Goal: Information Seeking & Learning: Check status

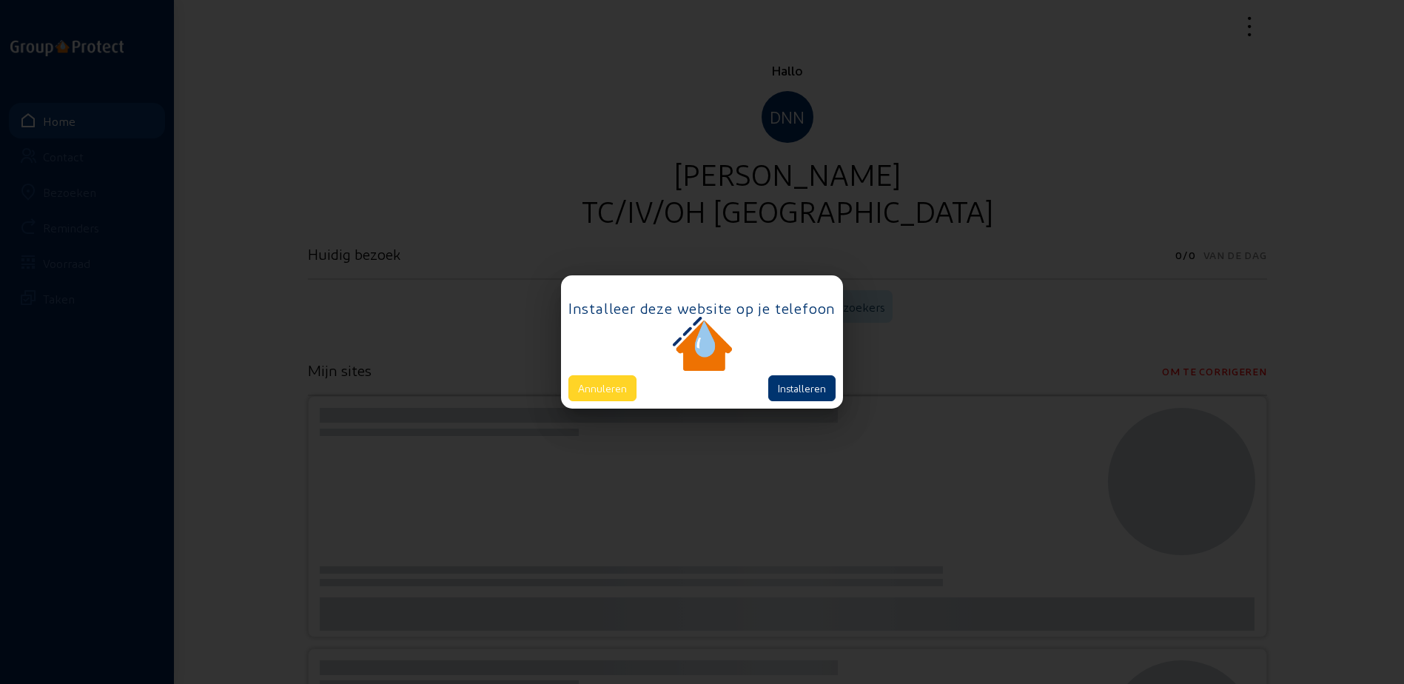
click at [581, 389] on button "Annuleren" at bounding box center [602, 388] width 68 height 26
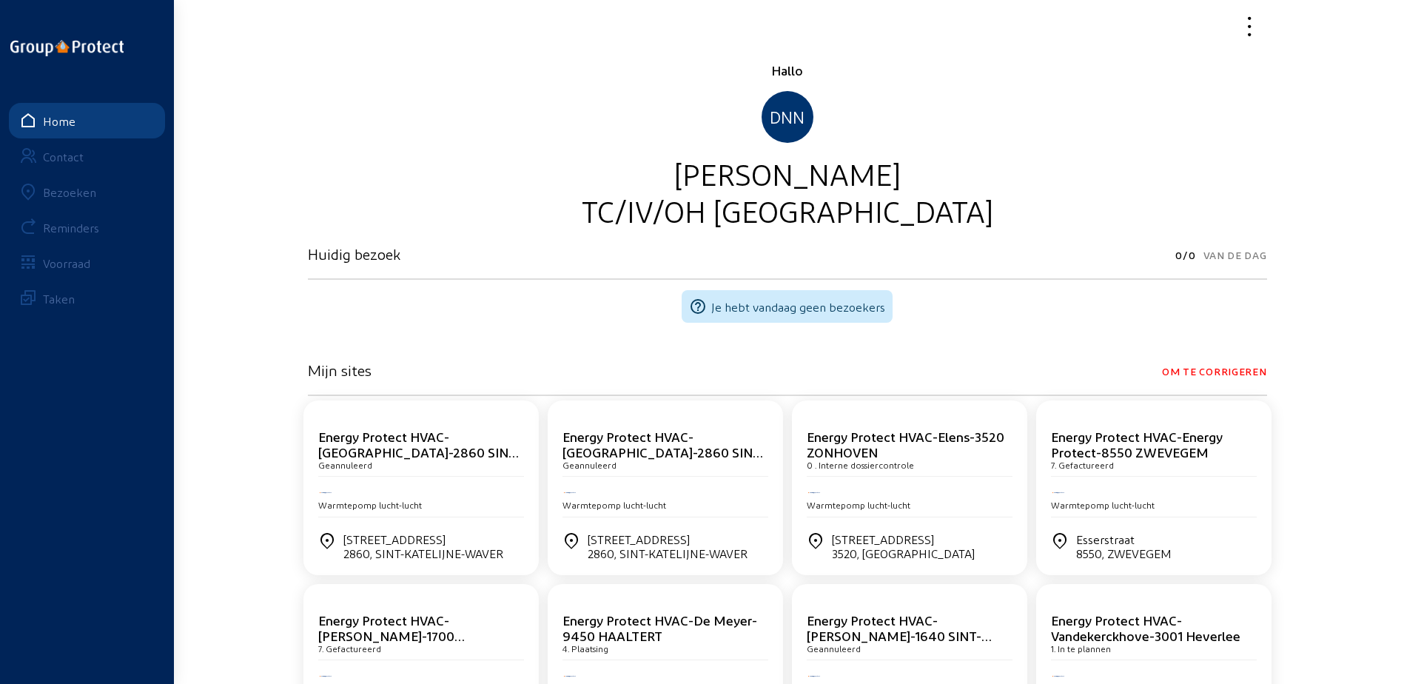
click at [73, 189] on div "Bezoeken" at bounding box center [69, 192] width 53 height 14
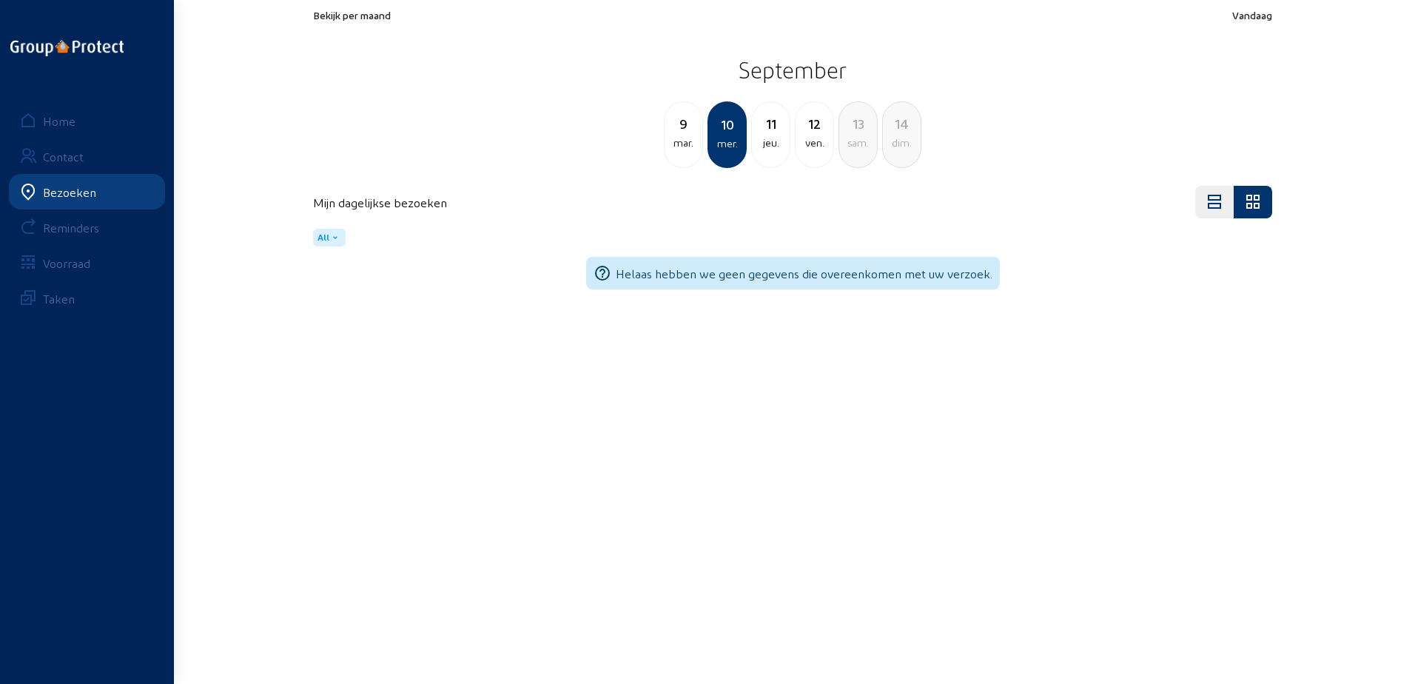
click at [380, 13] on span "Bekijk per maand" at bounding box center [352, 15] width 78 height 13
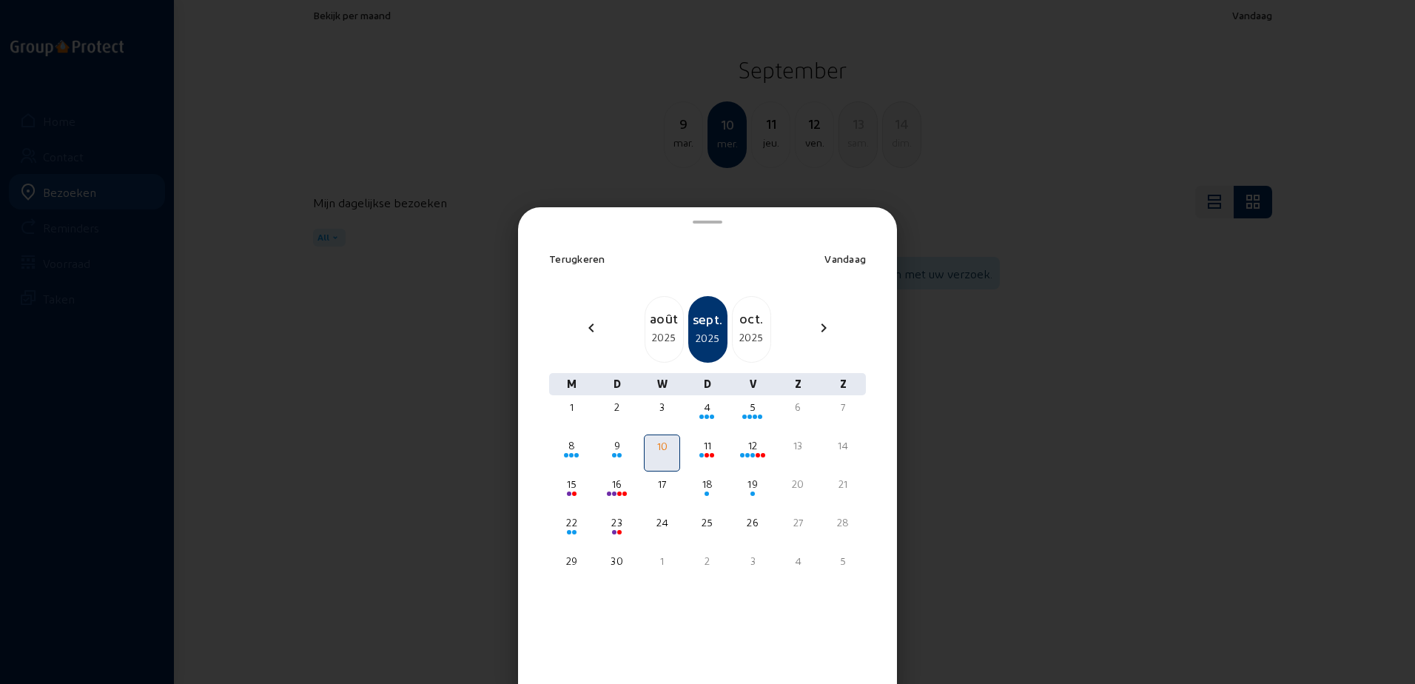
click at [653, 336] on div "2025" at bounding box center [664, 337] width 38 height 18
click at [748, 319] on div "sept." at bounding box center [751, 318] width 38 height 21
click at [704, 408] on div "4" at bounding box center [706, 407] width 33 height 15
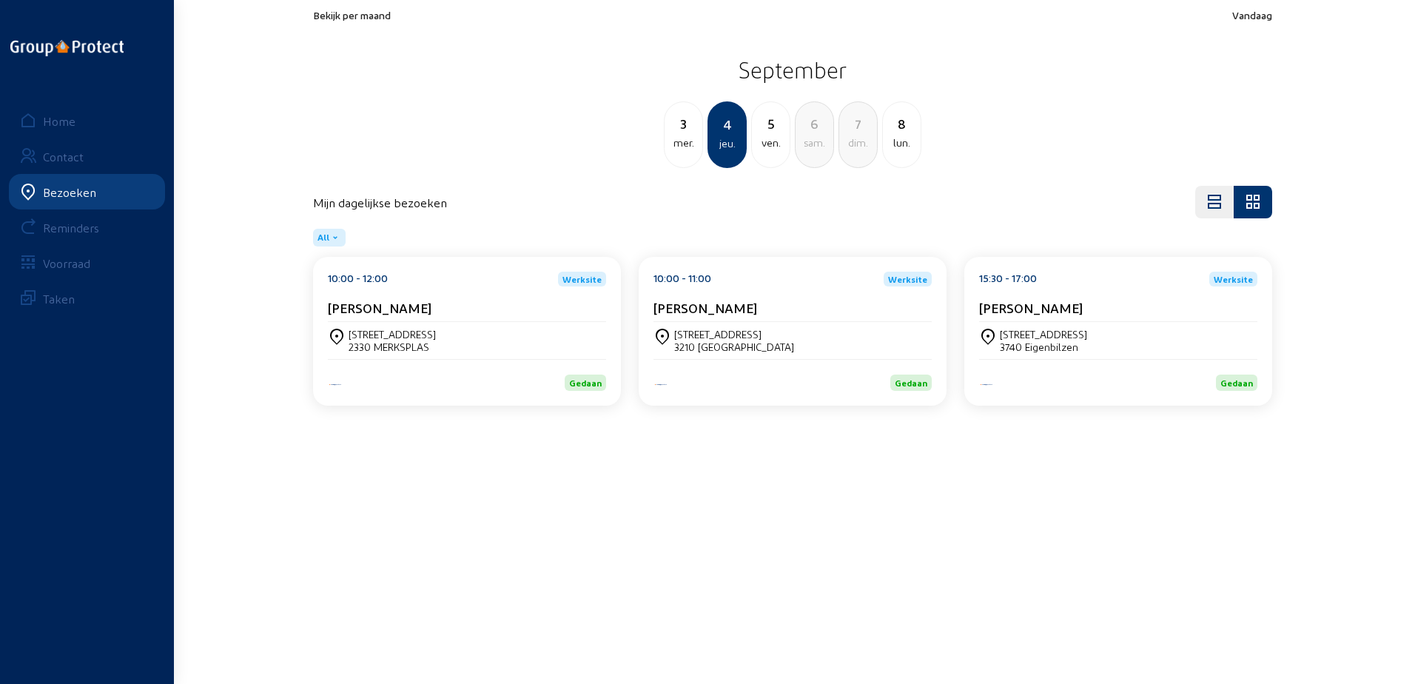
click at [422, 312] on cam-card-title "[PERSON_NAME]" at bounding box center [380, 308] width 104 height 16
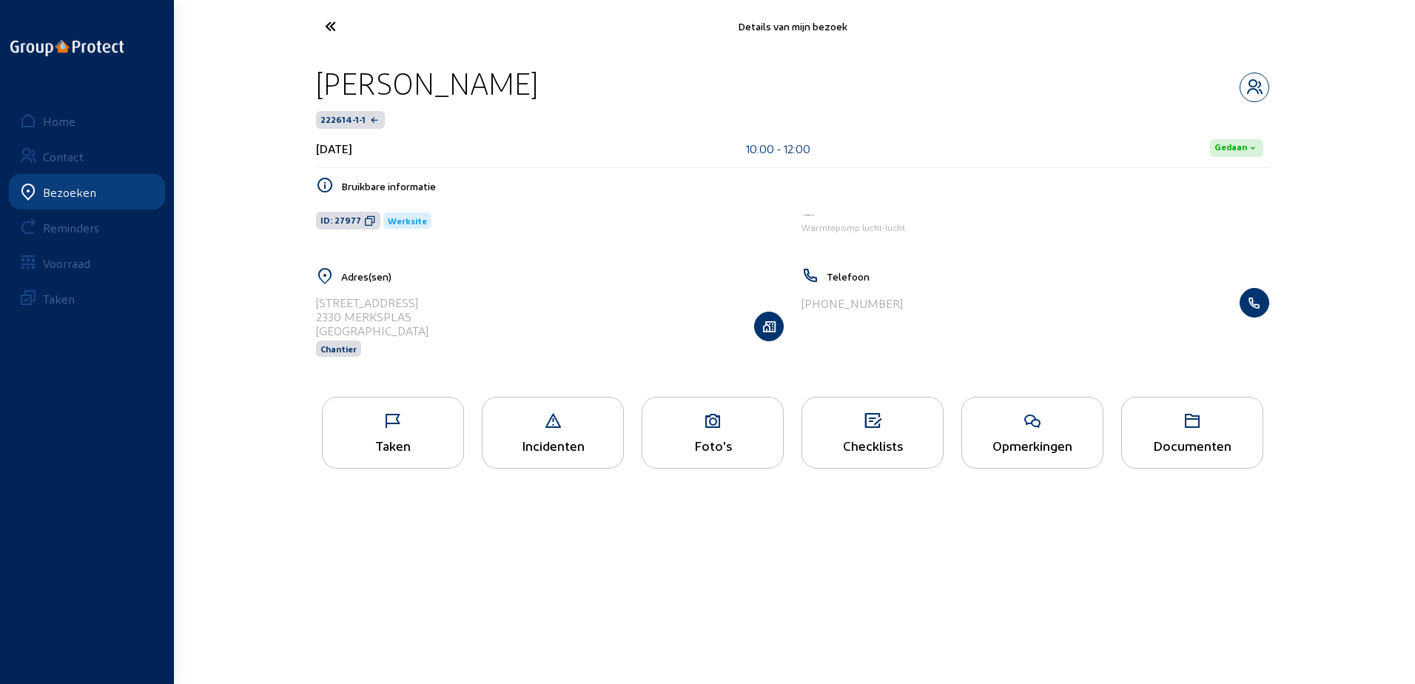
drag, startPoint x: 593, startPoint y: 81, endPoint x: 315, endPoint y: 87, distance: 277.5
click at [315, 87] on div "[PERSON_NAME] 222614-1-1 [DATE] 10:00 - 12:00 Gedaan Bruikbare informatie ID: 2…" at bounding box center [792, 220] width 977 height 335
copy div "[PERSON_NAME]"
click at [346, 19] on icon at bounding box center [385, 26] width 136 height 26
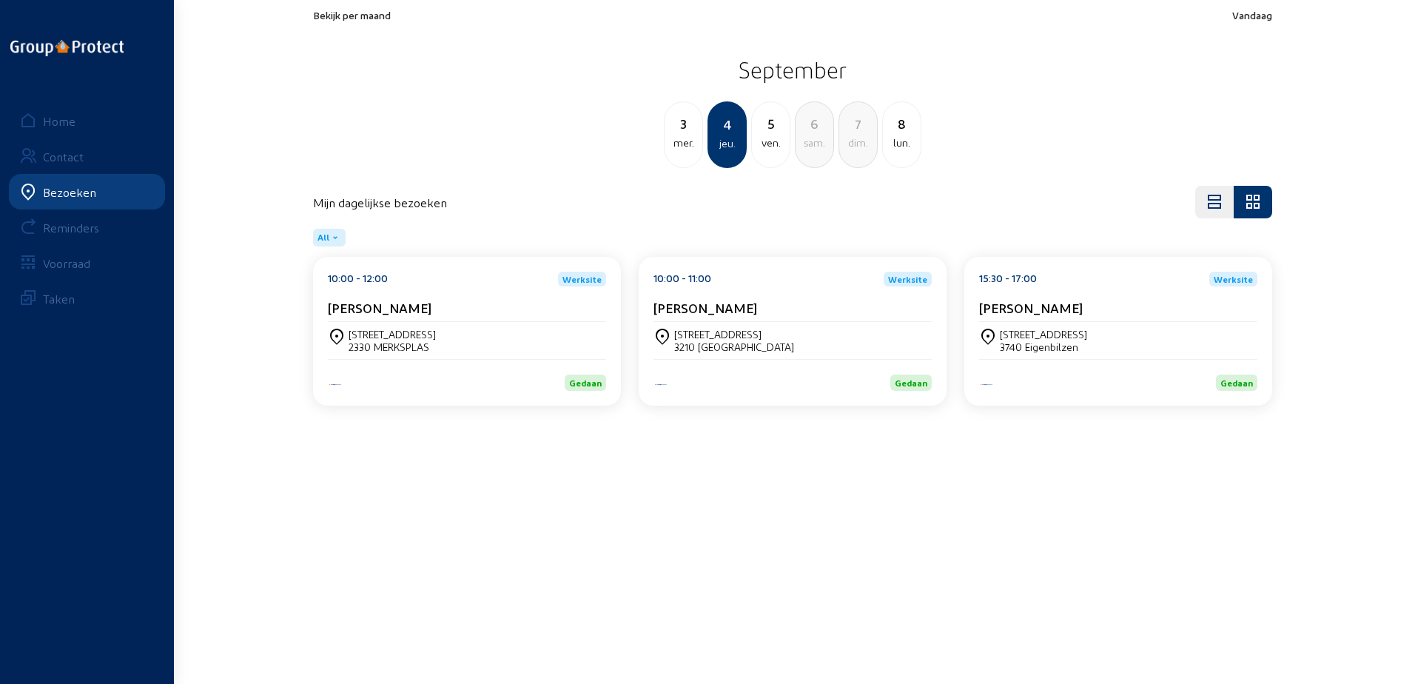
click at [690, 320] on div "[PERSON_NAME]" at bounding box center [792, 311] width 278 height 22
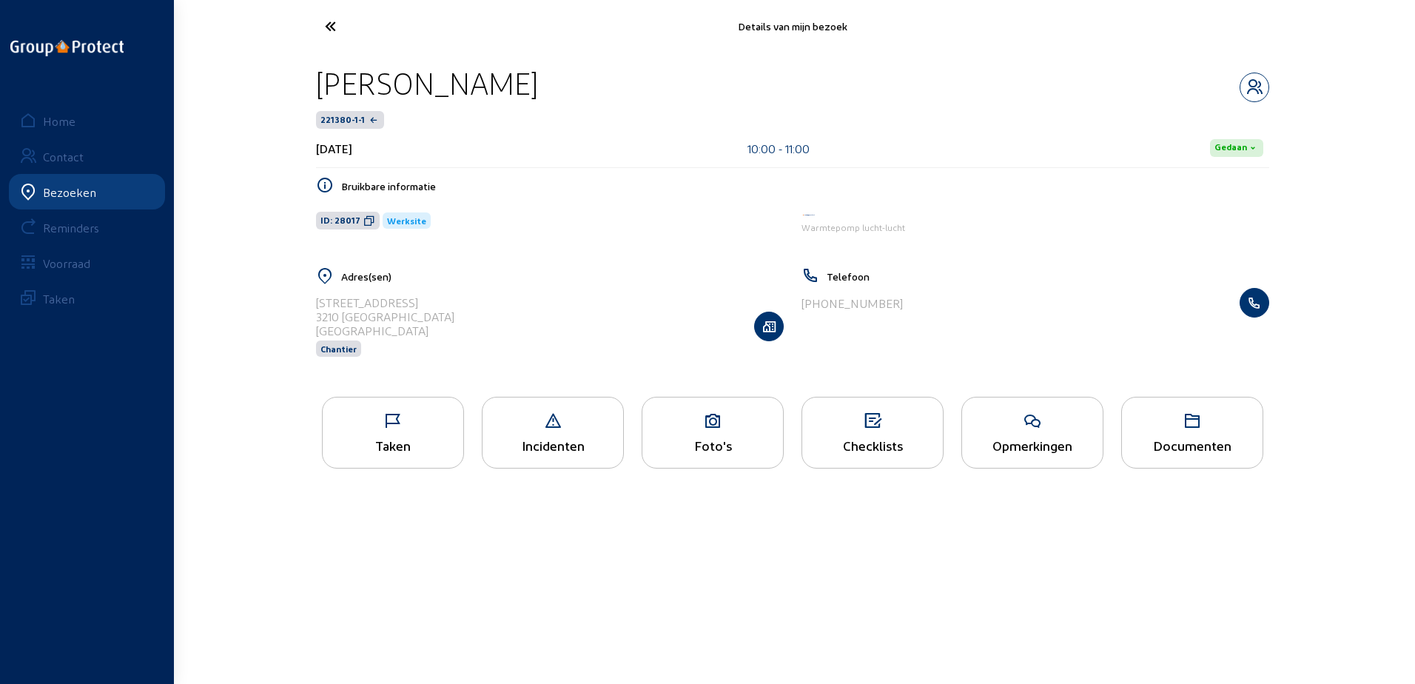
drag, startPoint x: 550, startPoint y: 81, endPoint x: 314, endPoint y: 76, distance: 236.8
click at [314, 76] on div "Hanan Ouidad 221380-1-1 [DATE] 10:00 - 11:00 Gedaan Bruikbare informatie ID: 28…" at bounding box center [792, 220] width 977 height 335
copy div "[PERSON_NAME]"
click at [346, 30] on icon at bounding box center [385, 26] width 136 height 26
drag, startPoint x: 579, startPoint y: 87, endPoint x: 324, endPoint y: 67, distance: 255.3
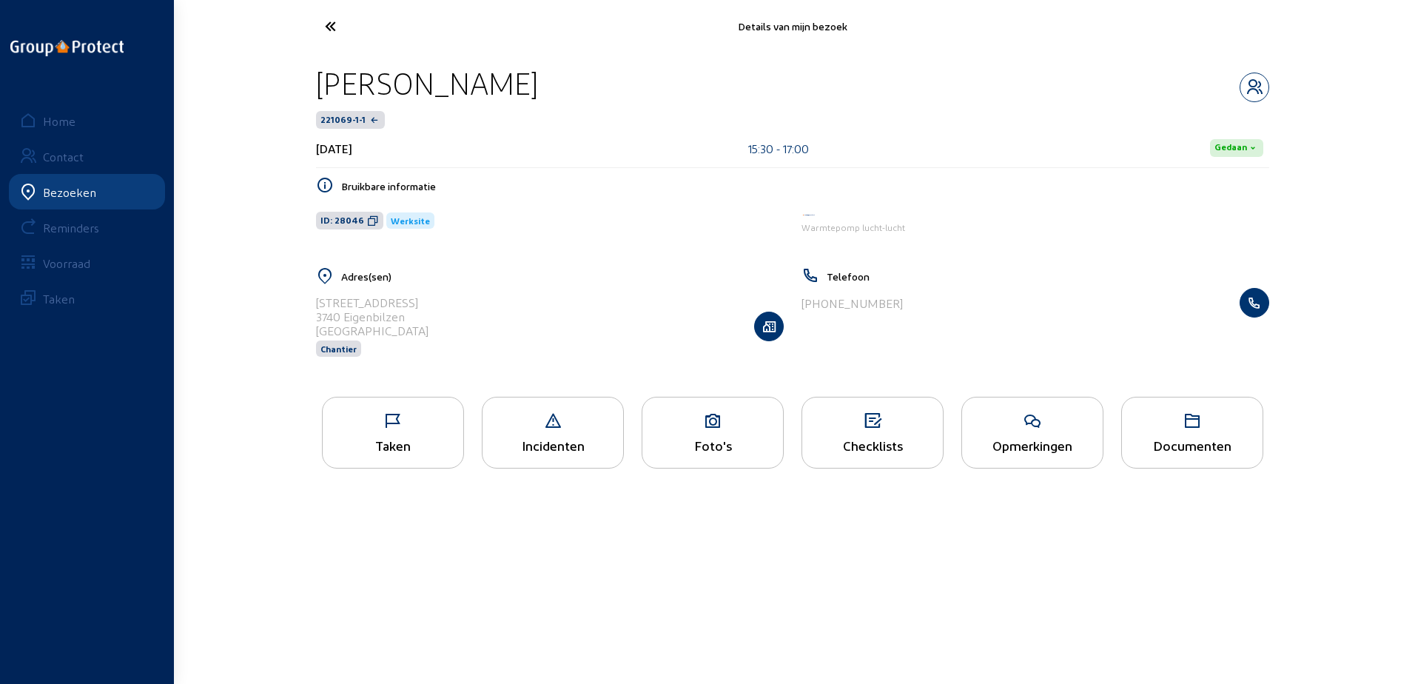
click at [324, 67] on div "[PERSON_NAME]" at bounding box center [792, 83] width 953 height 38
copy div "[PERSON_NAME]"
click at [357, 19] on icon at bounding box center [385, 26] width 136 height 26
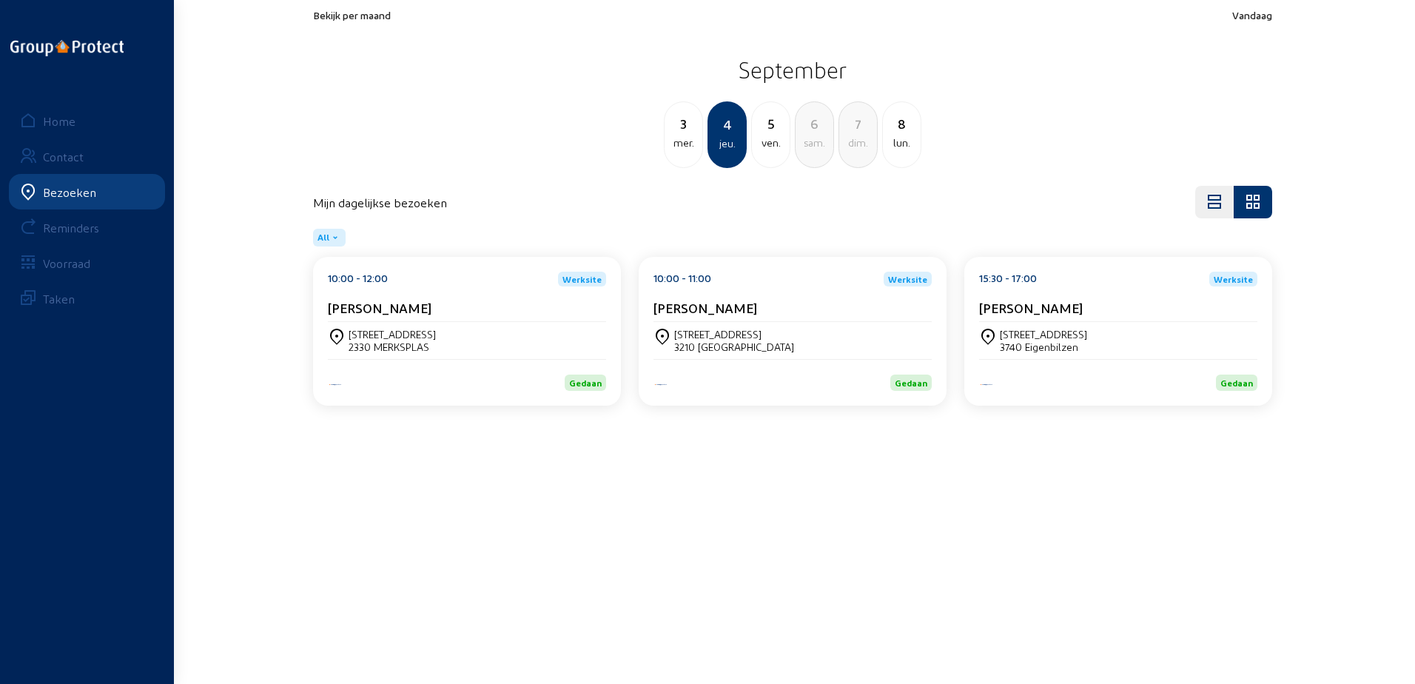
click at [756, 130] on div "5" at bounding box center [771, 123] width 38 height 21
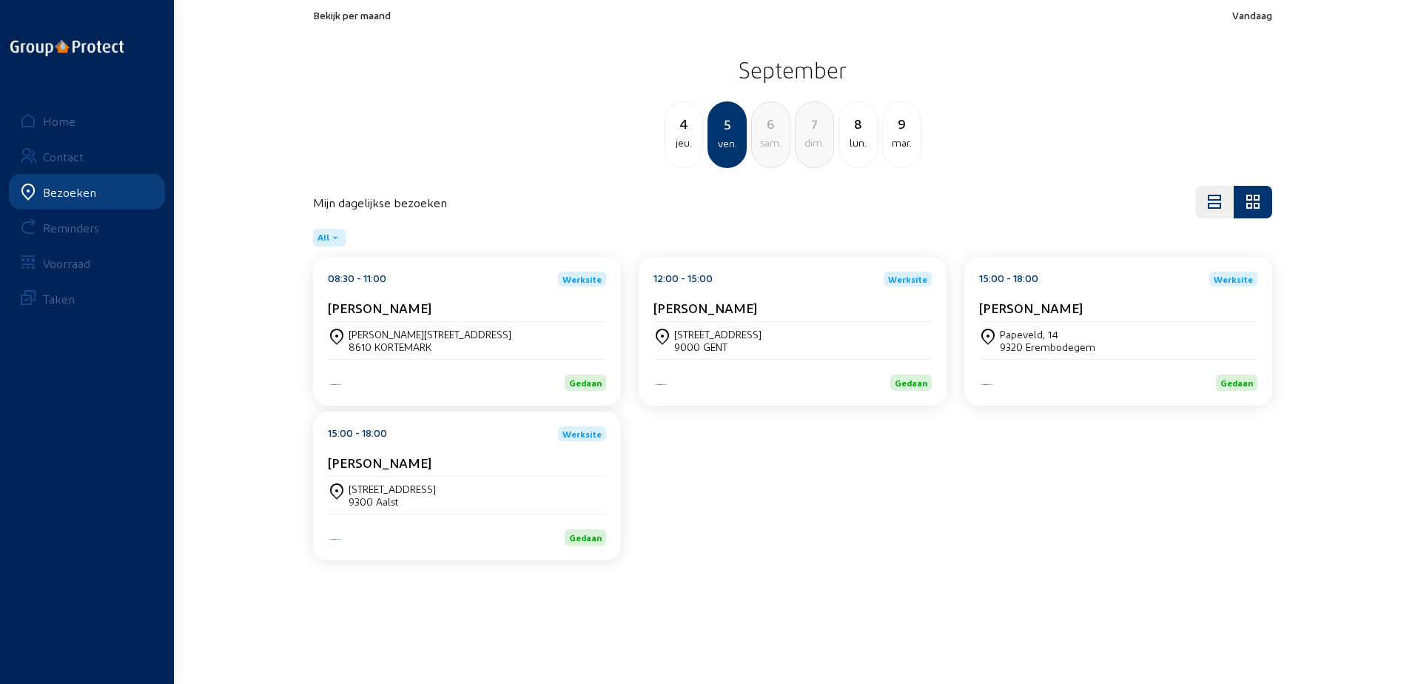
click at [476, 318] on div "[PERSON_NAME]" at bounding box center [467, 311] width 278 height 22
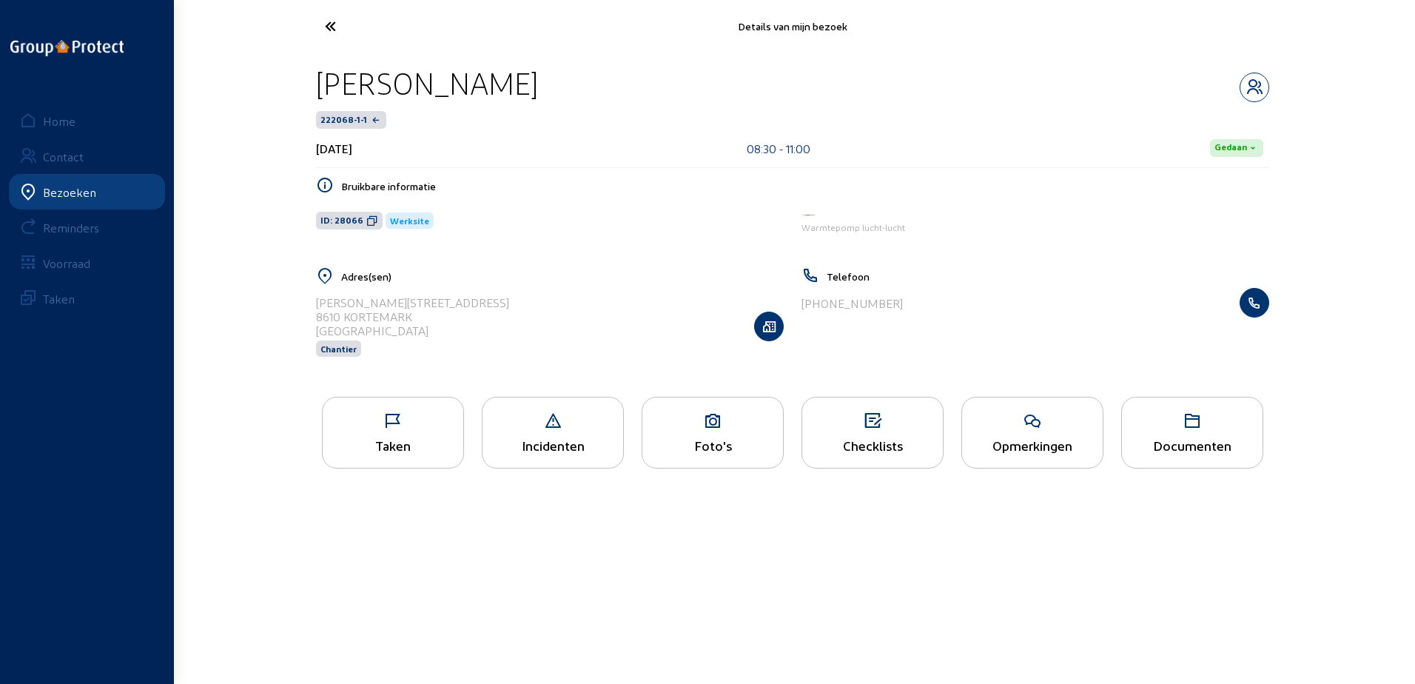
drag, startPoint x: 528, startPoint y: 87, endPoint x: 308, endPoint y: 92, distance: 219.8
click at [308, 92] on div "[PERSON_NAME] 222068-1-1 [DATE] 08:30 - 11:00 Gedaan Bruikbare informatie ID: 2…" at bounding box center [792, 220] width 977 height 335
copy div "[PERSON_NAME]"
click at [343, 24] on icon at bounding box center [385, 26] width 136 height 26
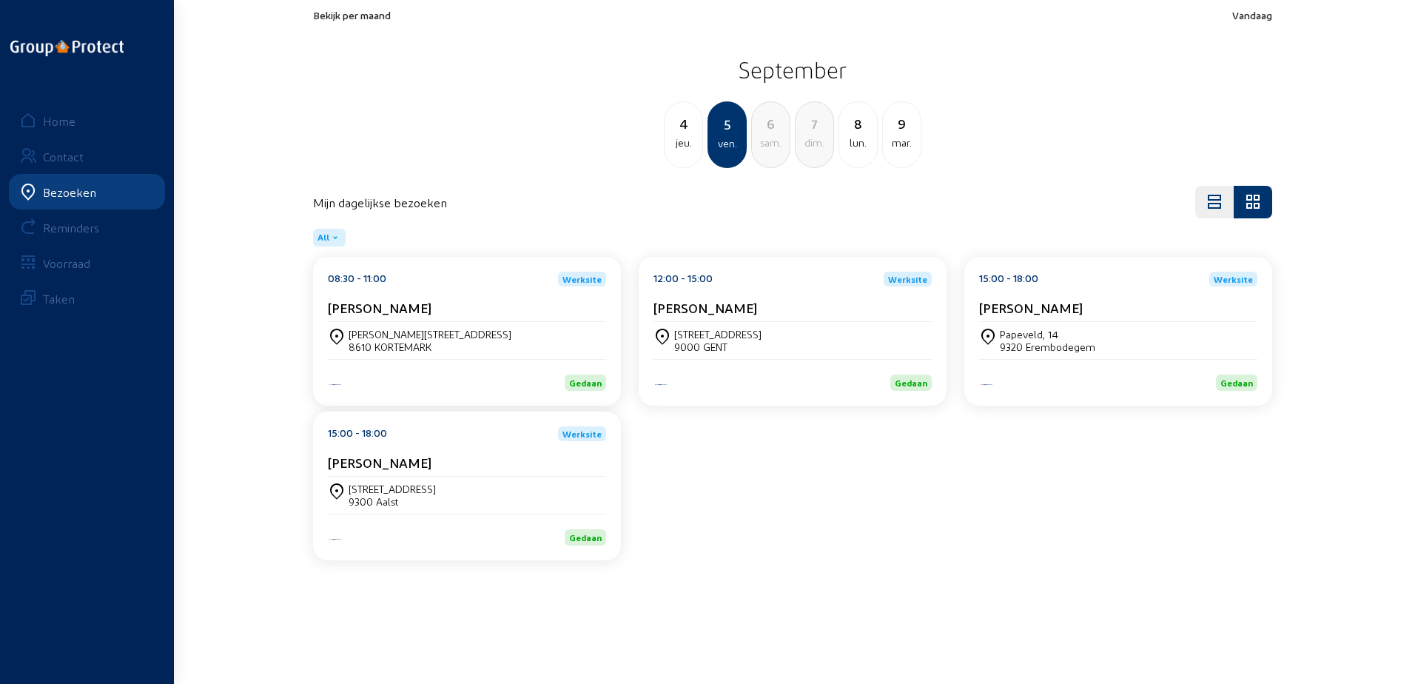
click at [741, 294] on div "12:00 - 15:00 Werksite [PERSON_NAME]" at bounding box center [792, 297] width 278 height 50
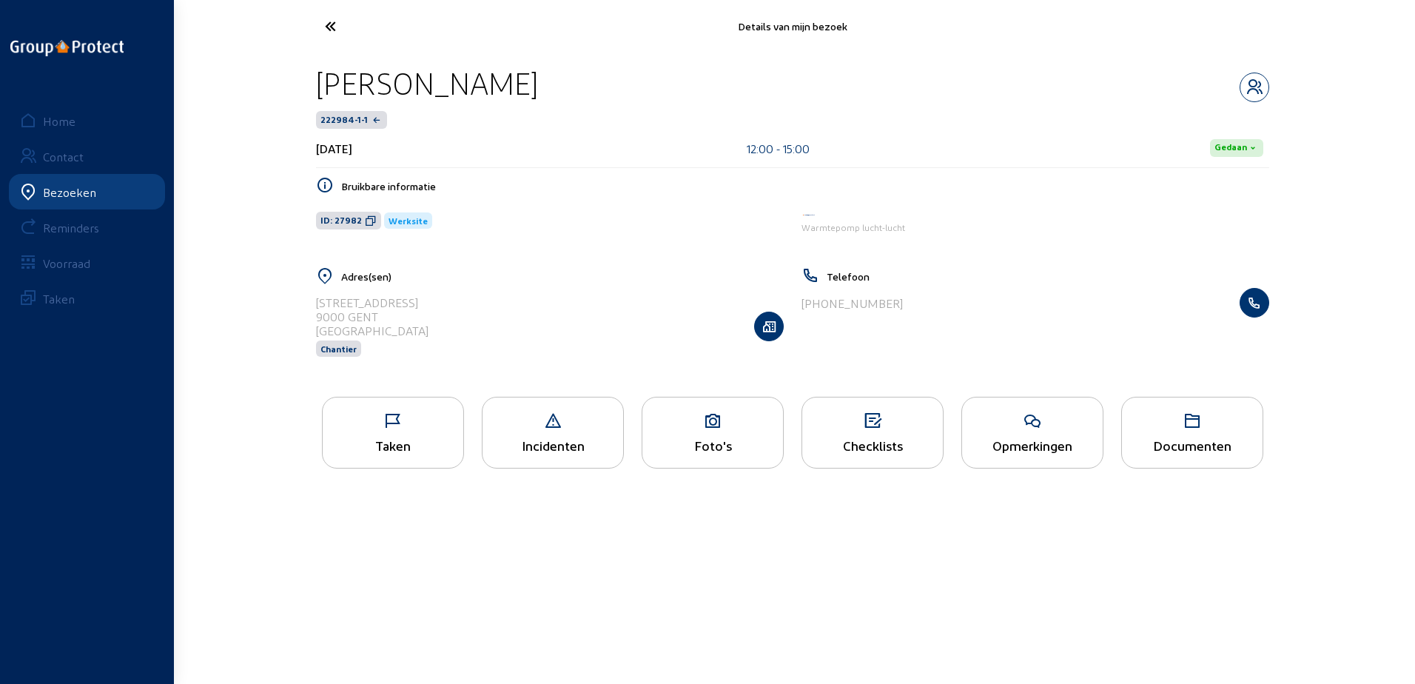
drag, startPoint x: 587, startPoint y: 73, endPoint x: 320, endPoint y: 68, distance: 267.1
click at [320, 68] on div "[PERSON_NAME]" at bounding box center [792, 83] width 953 height 38
copy div "[PERSON_NAME]"
click at [345, 41] on cam-font-icon at bounding box center [385, 26] width 145 height 35
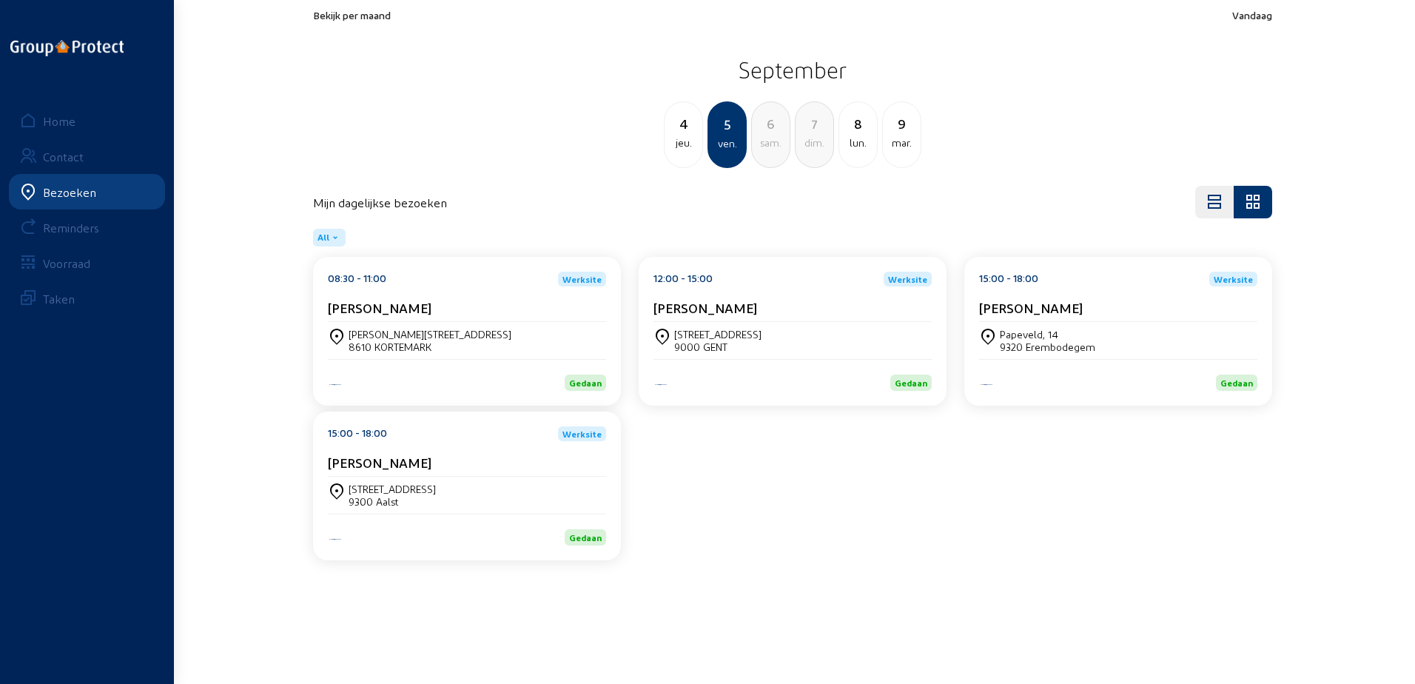
click at [1240, 285] on span "Werksite" at bounding box center [1233, 279] width 48 height 15
click at [1145, 320] on div "[PERSON_NAME]" at bounding box center [1118, 311] width 278 height 22
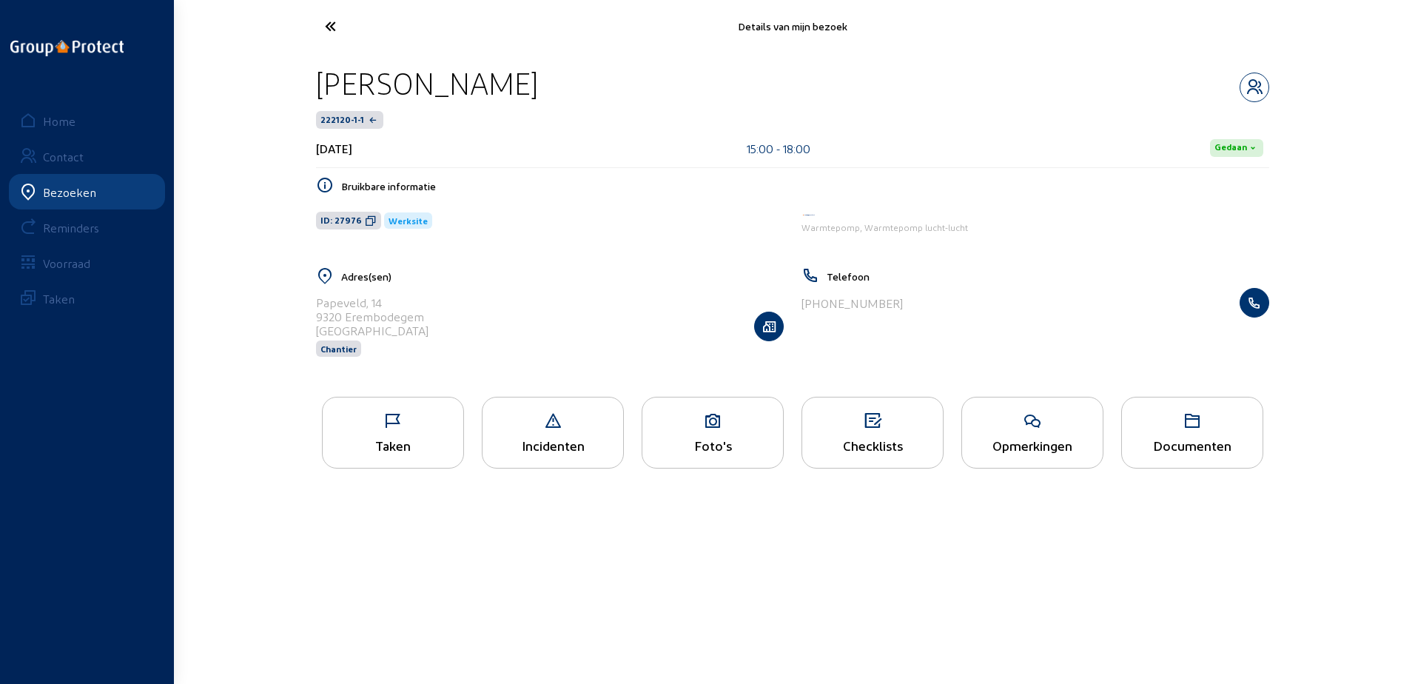
drag, startPoint x: 608, startPoint y: 90, endPoint x: 324, endPoint y: 98, distance: 284.2
click at [324, 98] on div "[PERSON_NAME]" at bounding box center [792, 83] width 953 height 38
copy div "[PERSON_NAME]"
click at [341, 24] on icon at bounding box center [385, 26] width 136 height 26
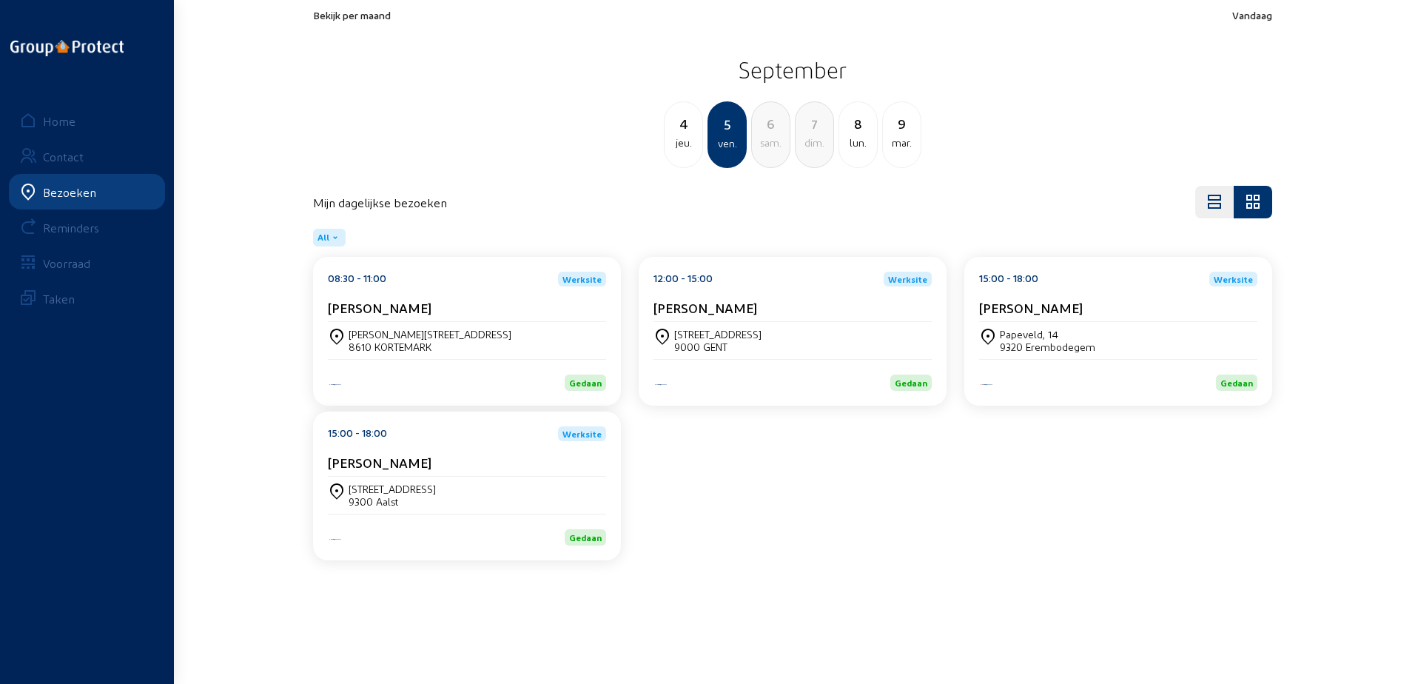
click at [513, 445] on div "15:00 - 18:00 Werksite [PERSON_NAME]" at bounding box center [467, 451] width 278 height 50
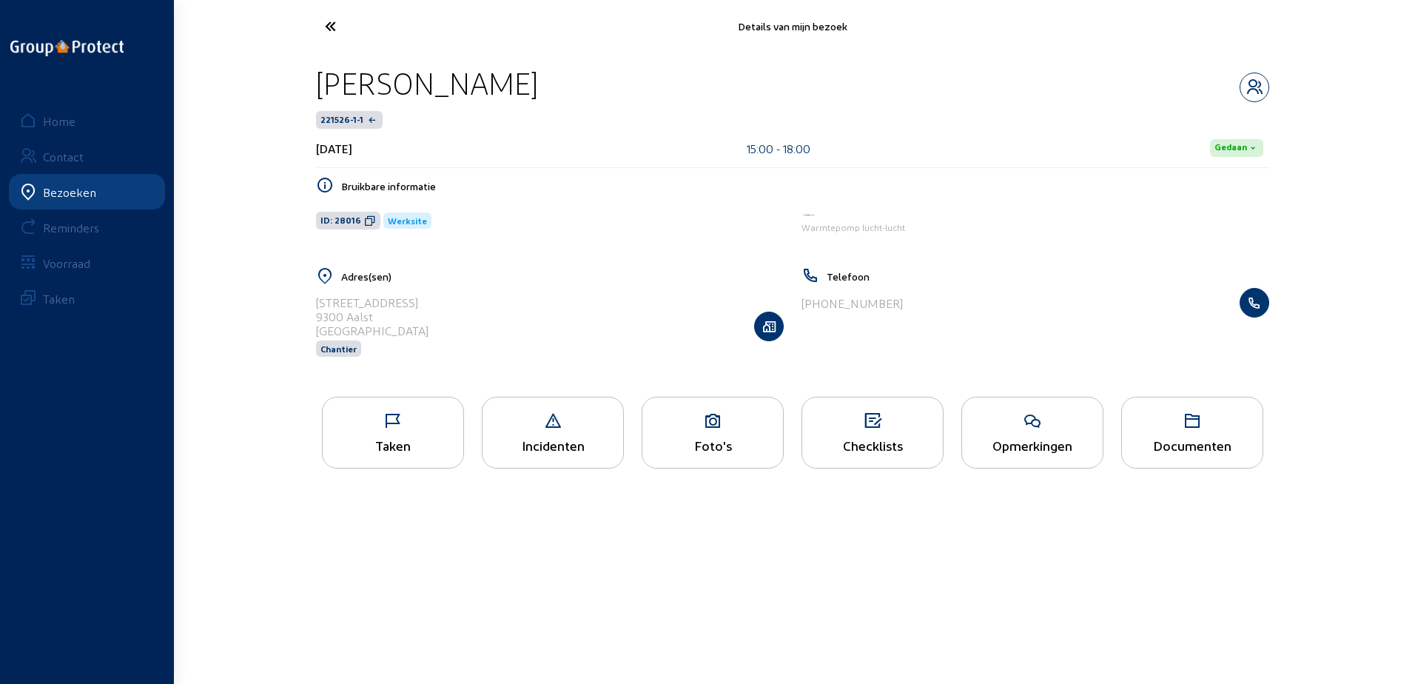
click at [339, 30] on icon at bounding box center [385, 26] width 136 height 26
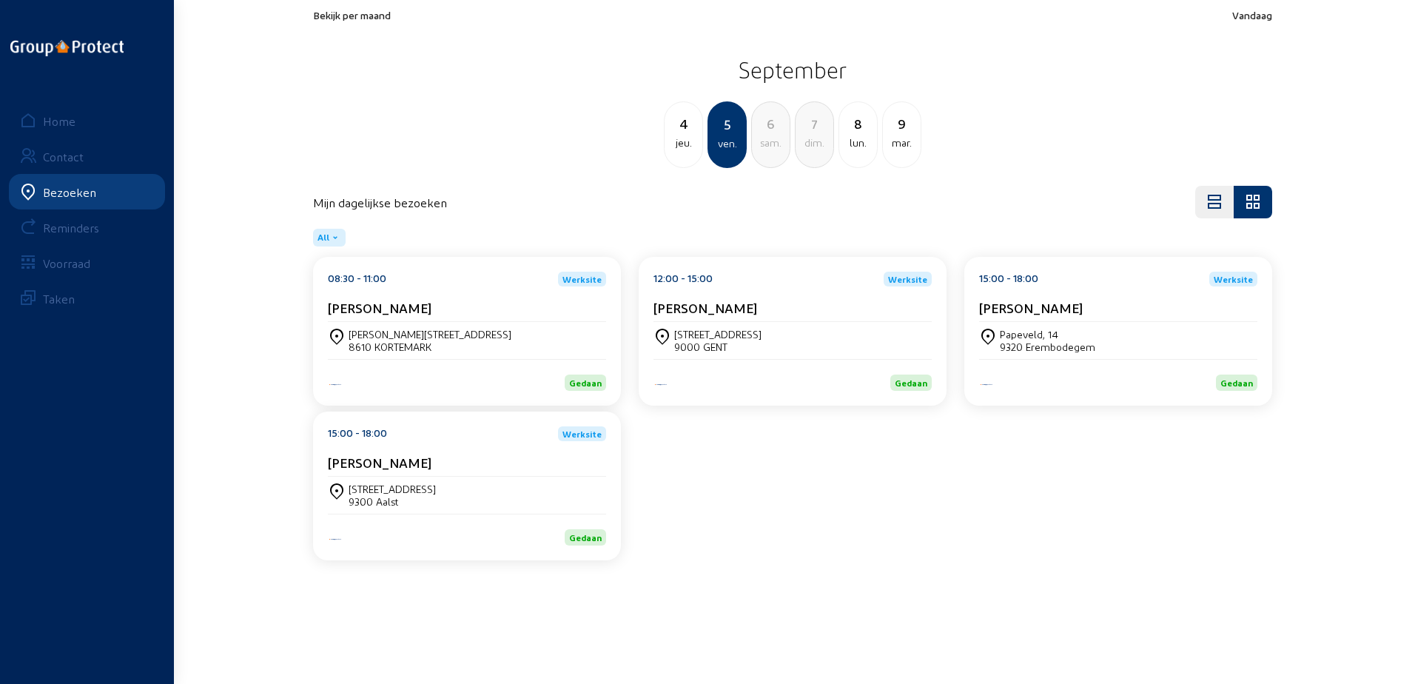
click at [359, 500] on div "9300 Aalst" at bounding box center [391, 501] width 87 height 13
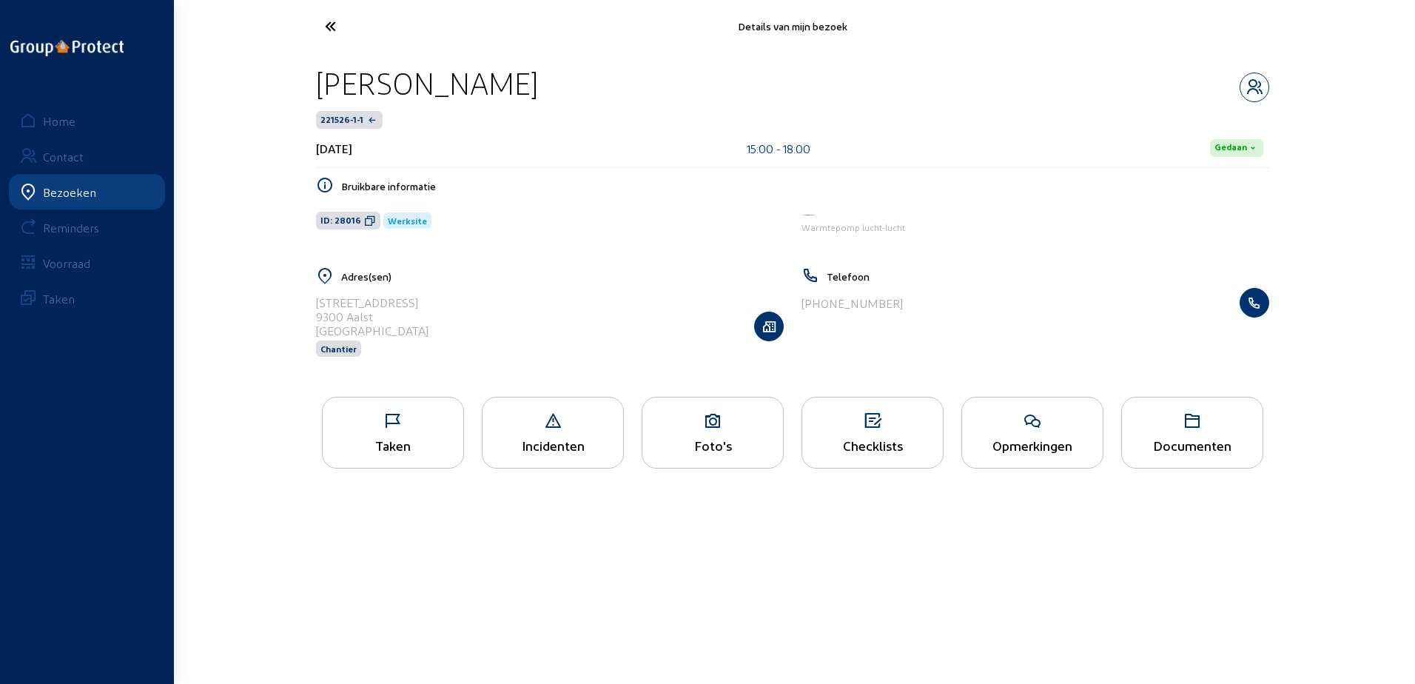
drag, startPoint x: 600, startPoint y: 90, endPoint x: 319, endPoint y: 93, distance: 281.2
click at [319, 93] on div "[PERSON_NAME]" at bounding box center [792, 83] width 953 height 38
copy div "[PERSON_NAME]"
click at [357, 38] on icon at bounding box center [385, 26] width 136 height 26
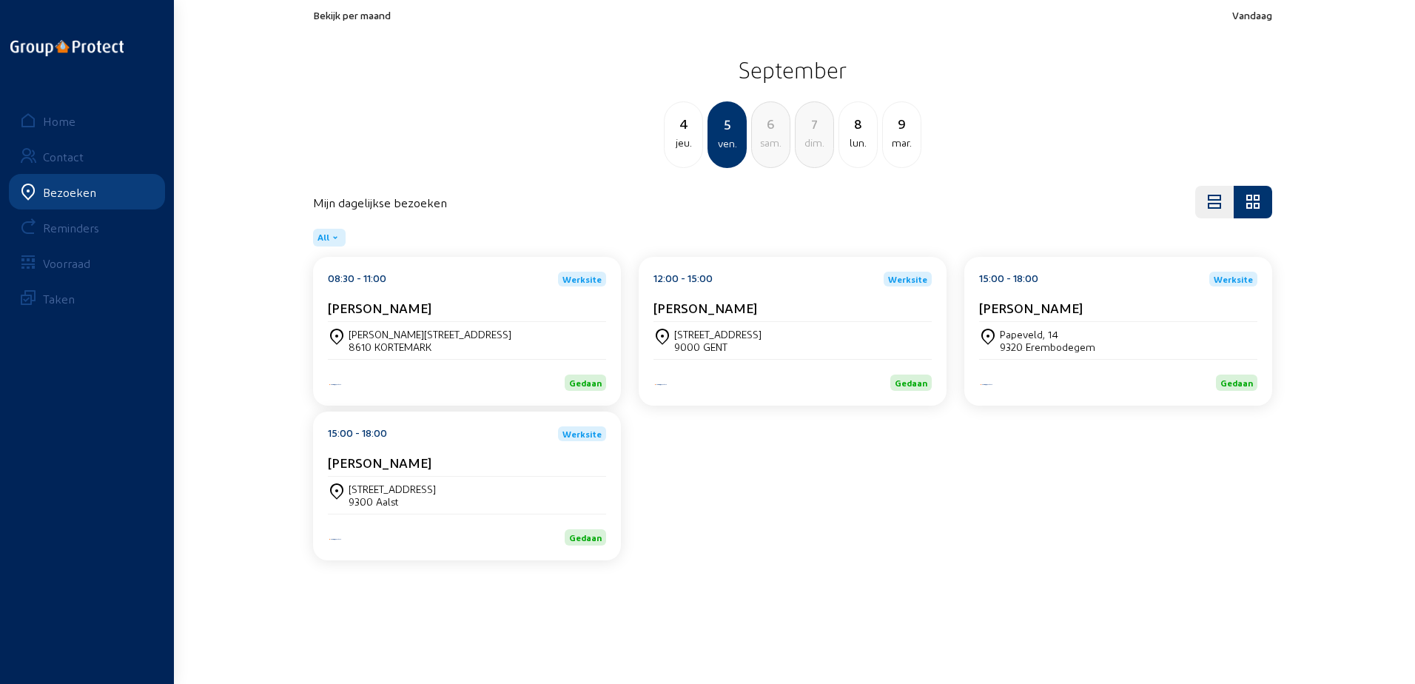
click at [59, 123] on div "Home" at bounding box center [59, 121] width 33 height 14
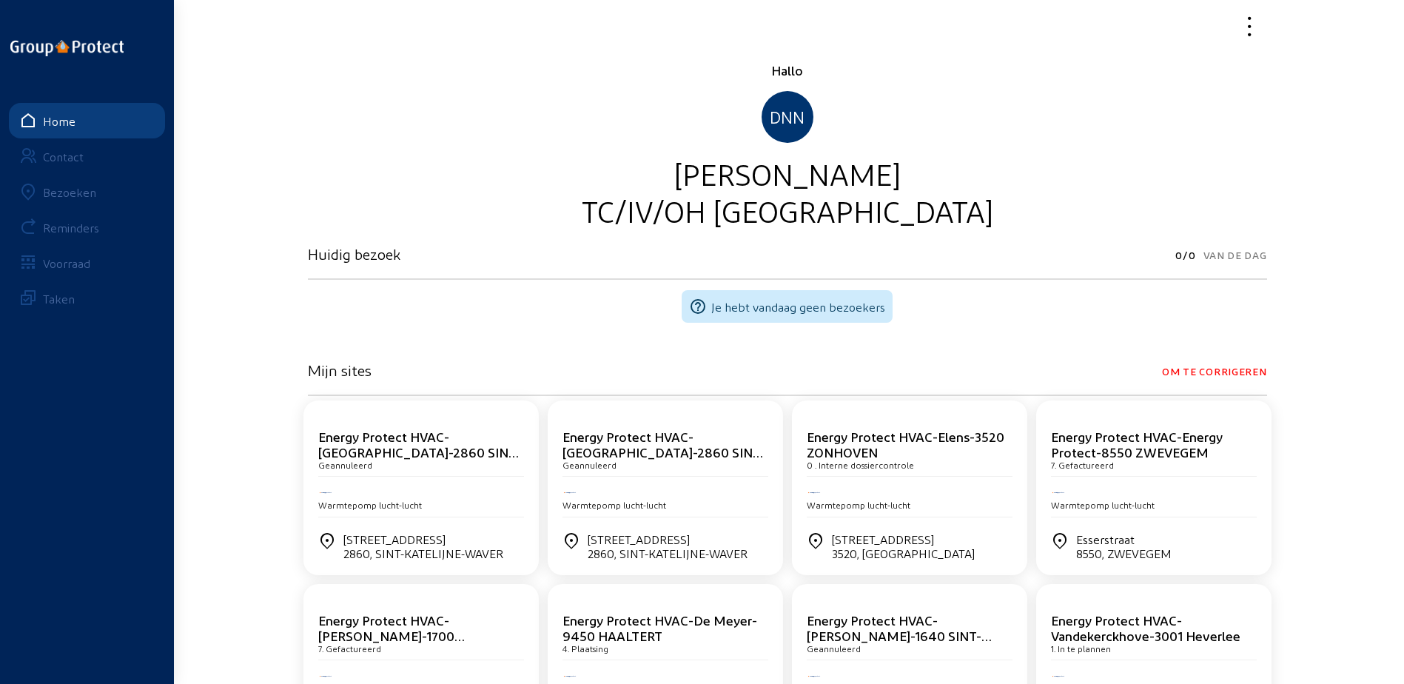
click at [1256, 30] on icon at bounding box center [1194, 26] width 136 height 26
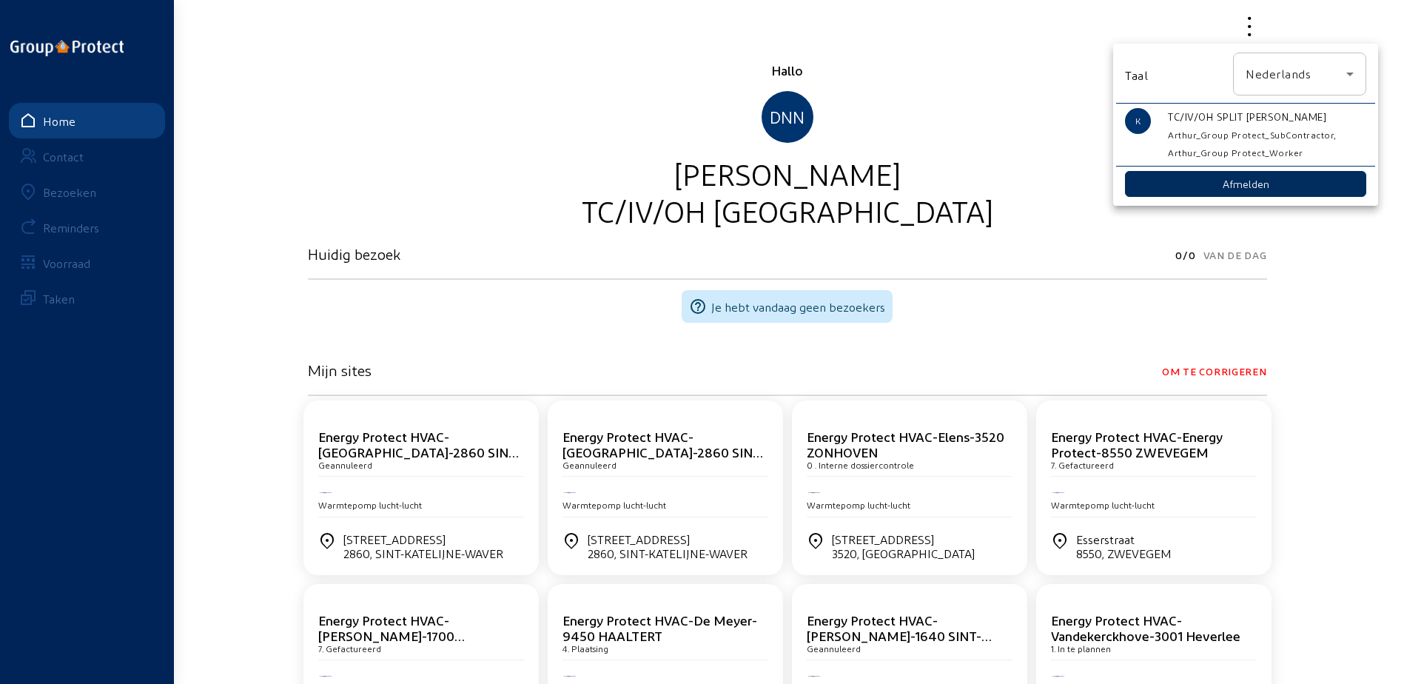
click at [1213, 188] on button "Afmelden" at bounding box center [1245, 184] width 241 height 26
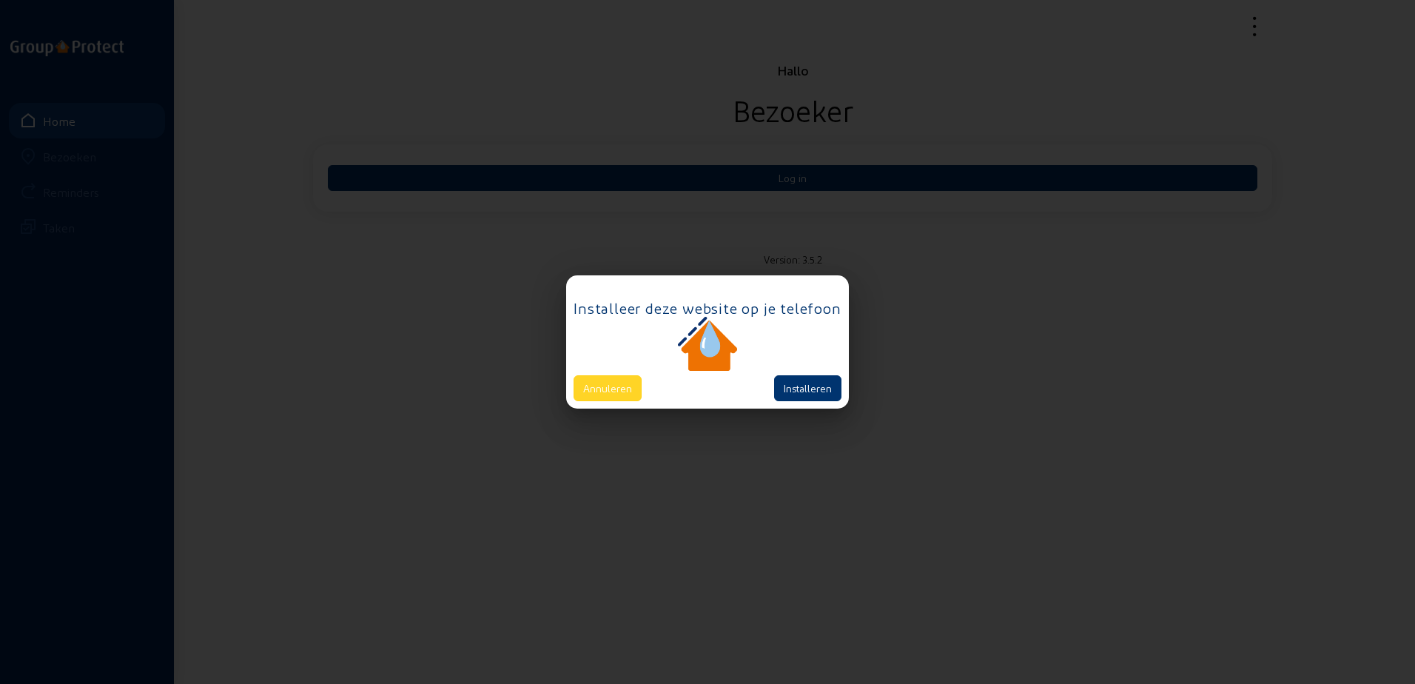
click at [588, 396] on button "Annuleren" at bounding box center [607, 388] width 68 height 26
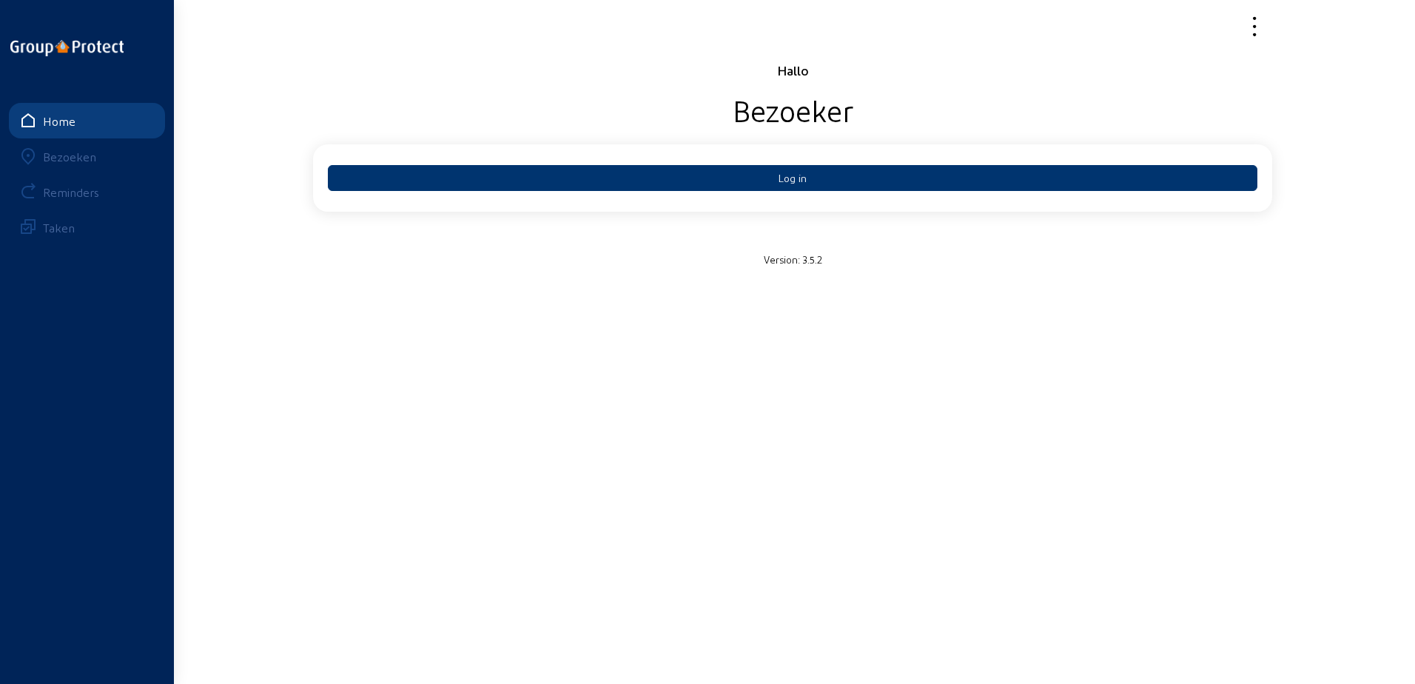
click at [1259, 14] on icon at bounding box center [1199, 26] width 136 height 26
click at [1248, 26] on div at bounding box center [707, 342] width 1415 height 684
click at [43, 112] on link "Home" at bounding box center [87, 121] width 156 height 36
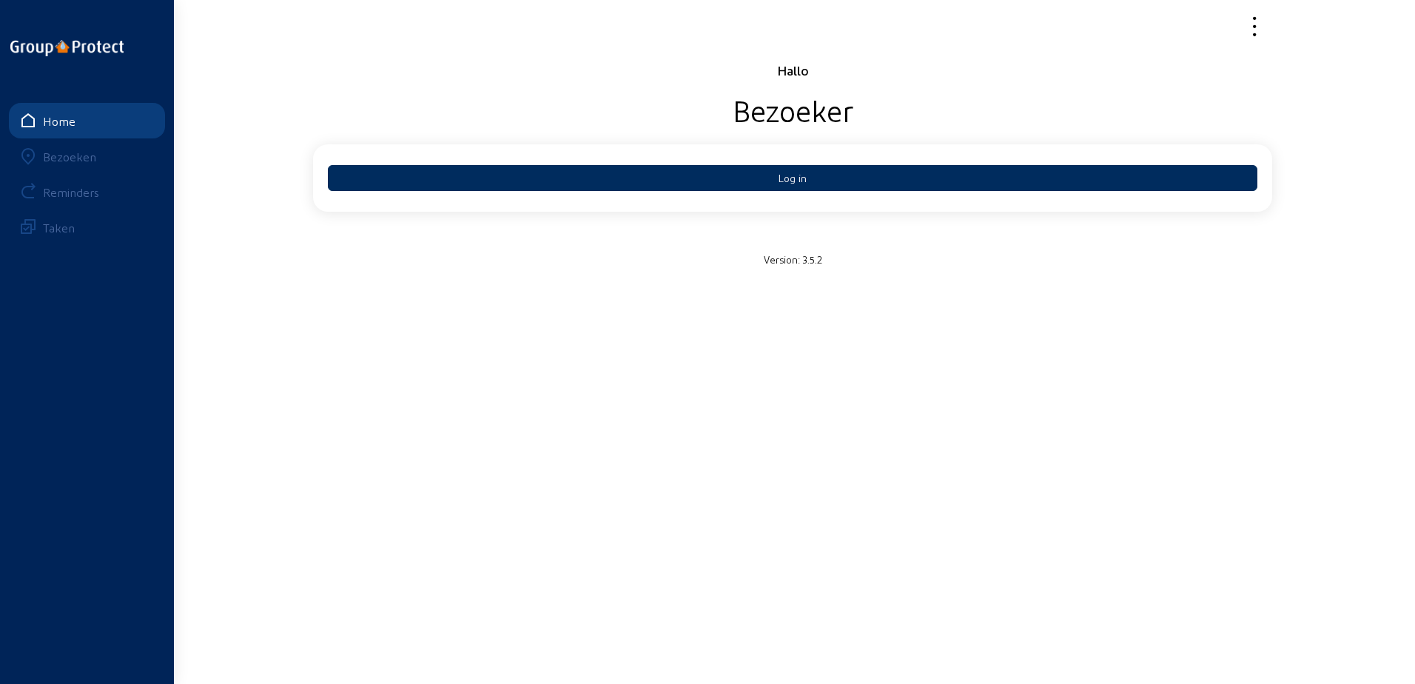
click at [714, 189] on button "Log in" at bounding box center [792, 178] width 929 height 26
